Goal: Find specific page/section: Find specific page/section

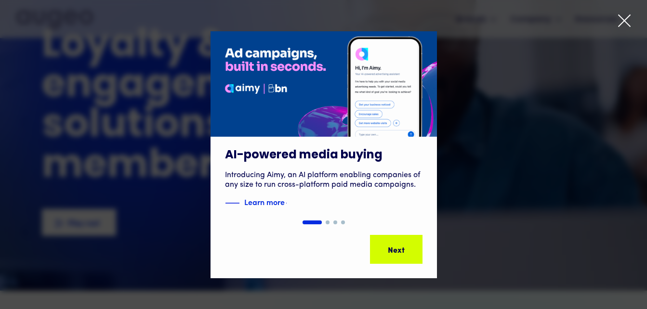
scroll to position [54, 0]
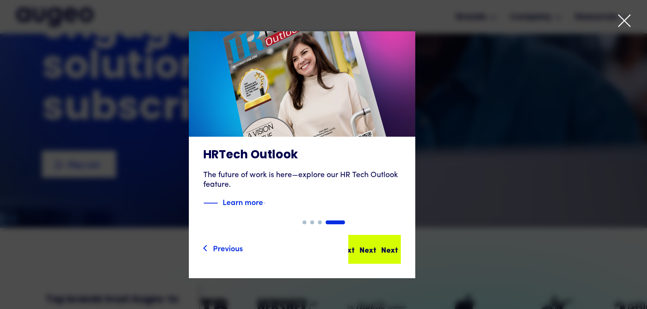
click at [394, 247] on div "Next" at bounding box center [385, 250] width 17 height 12
click at [391, 247] on div "Next" at bounding box center [383, 250] width 17 height 12
click at [403, 247] on div "Slide 4 of 4. AI-powered media buying Introducing Aimy, an AI platform enabling…" at bounding box center [323, 154] width 647 height 247
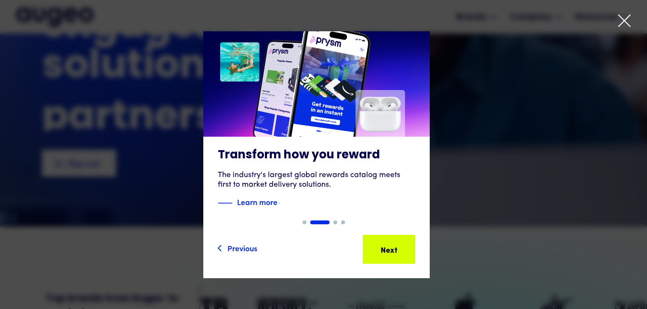
scroll to position [98, 0]
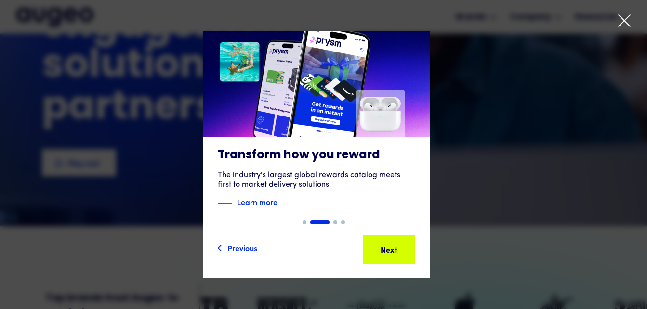
click at [622, 21] on icon at bounding box center [624, 20] width 14 height 14
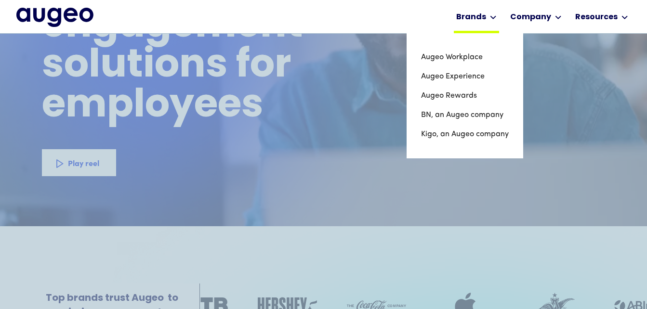
click at [494, 19] on icon at bounding box center [493, 17] width 7 height 4
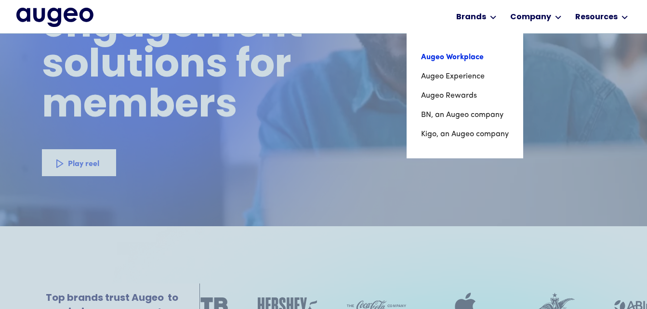
click at [472, 57] on link "Augeo Workplace" at bounding box center [465, 57] width 88 height 19
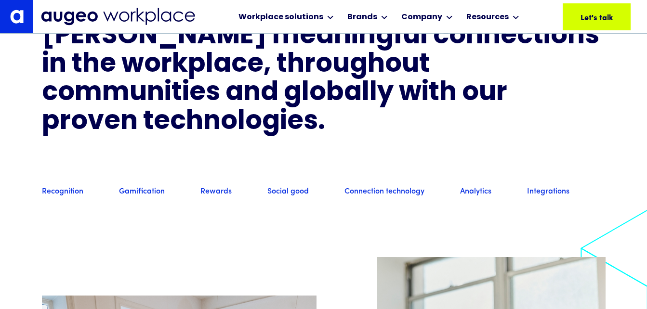
click at [369, 130] on h3 "Foster meaningful connections in the workplace, throughout communities and glob…" at bounding box center [324, 80] width 564 height 115
